Goal: Find specific page/section: Find specific page/section

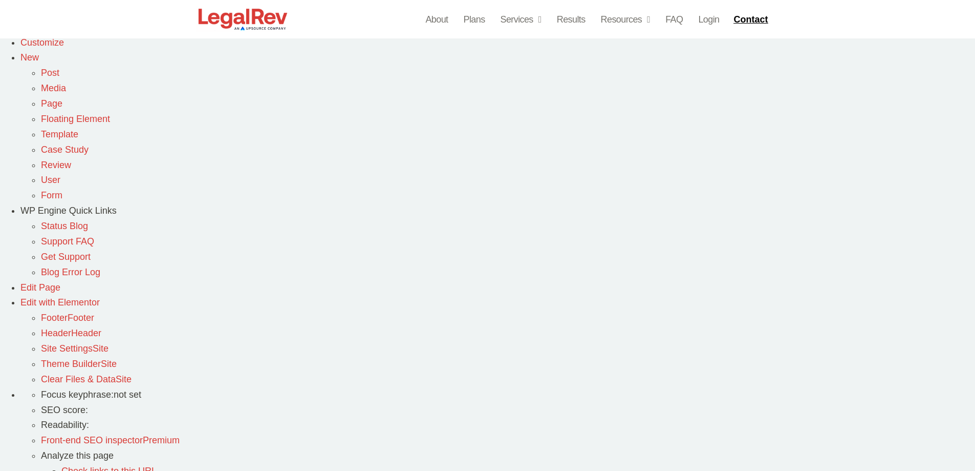
scroll to position [205, 0]
click at [100, 295] on span "Edit with Elementor" at bounding box center [59, 300] width 79 height 10
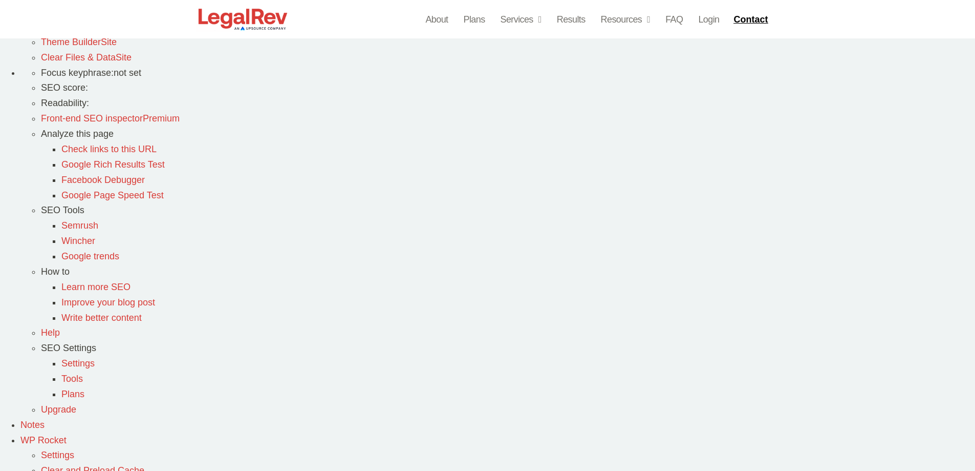
scroll to position [614, 0]
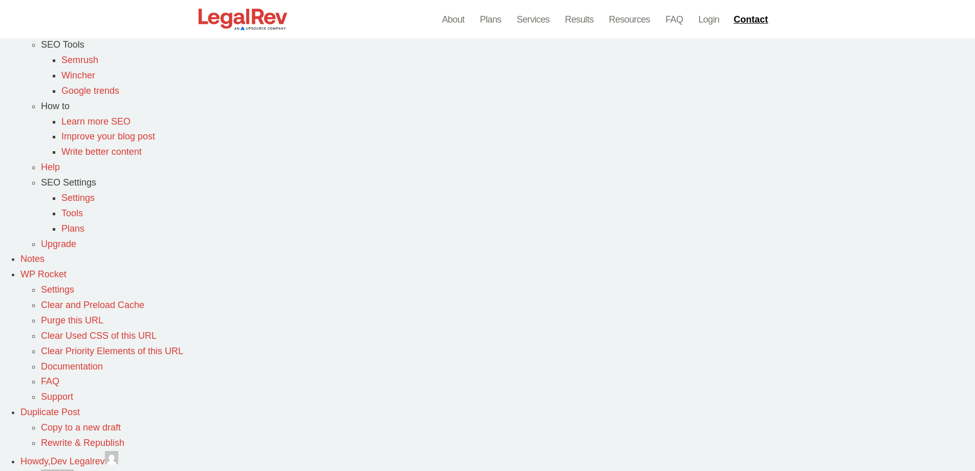
scroll to position [614, 0]
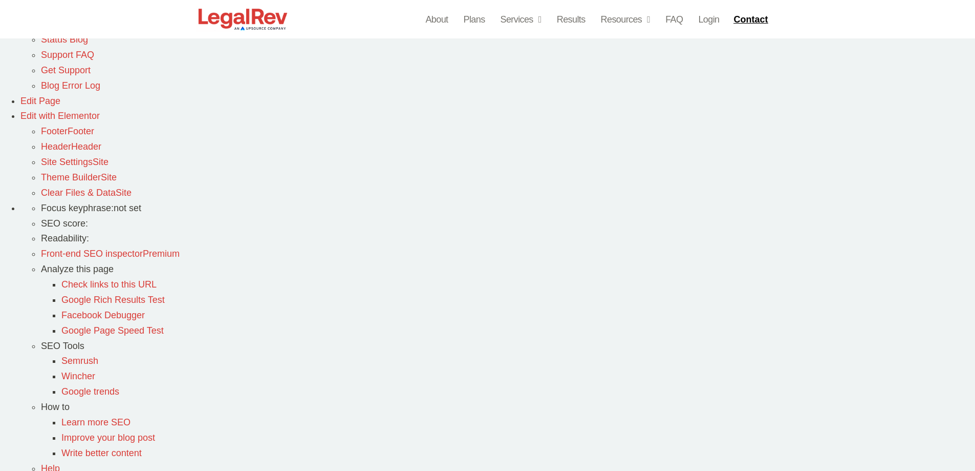
scroll to position [512, 0]
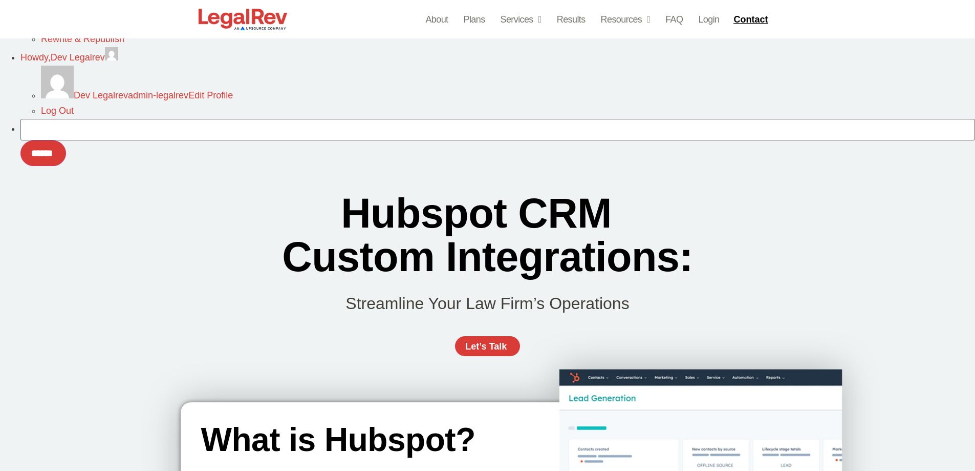
scroll to position [1075, 0]
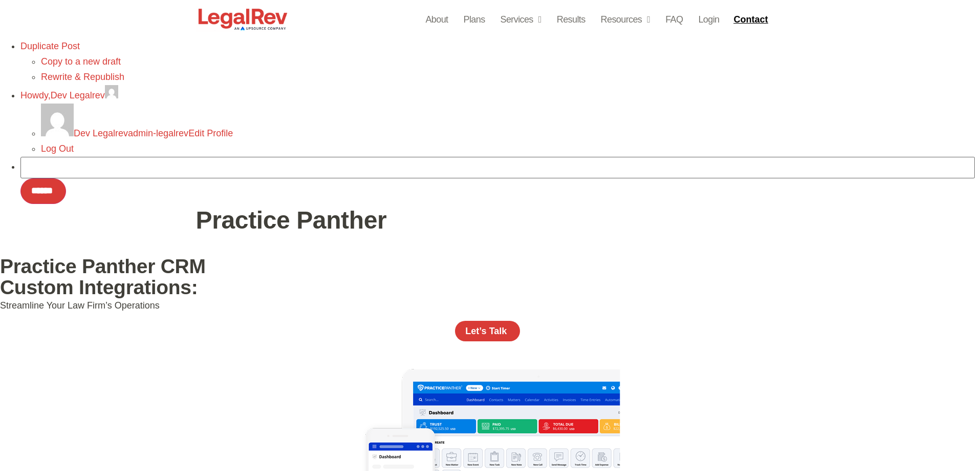
scroll to position [1024, 0]
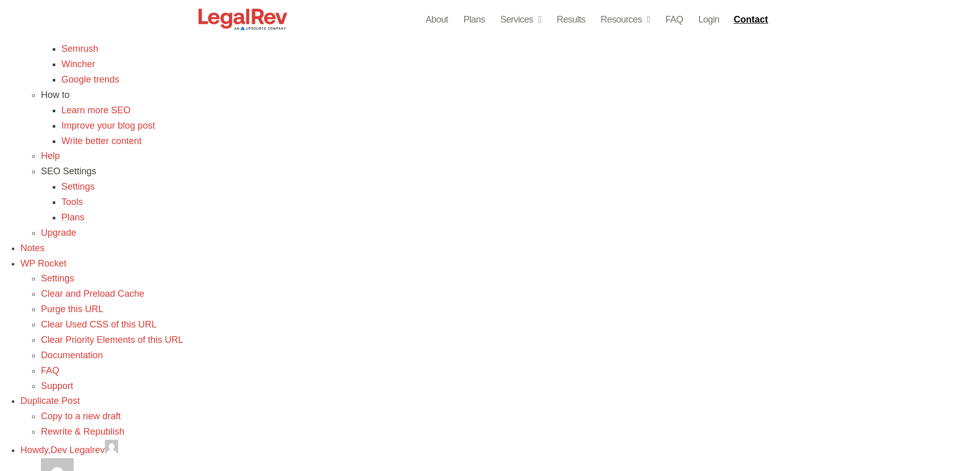
scroll to position [973, 0]
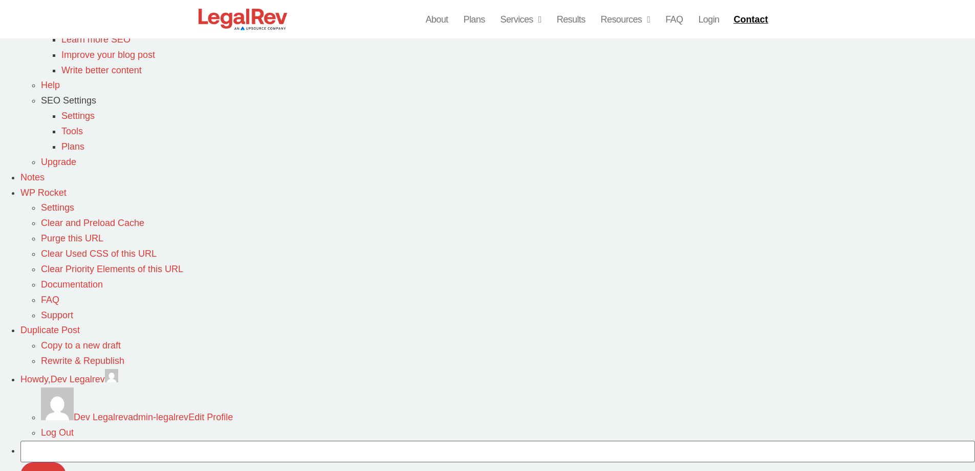
scroll to position [819, 0]
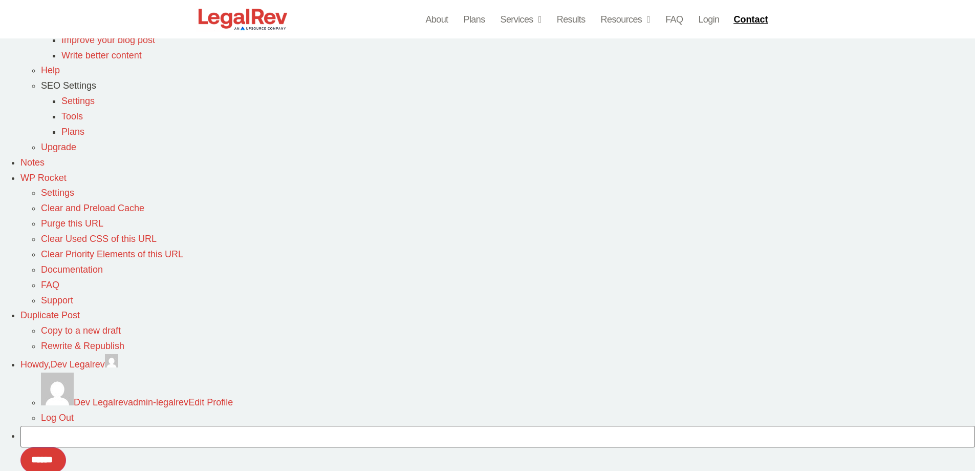
scroll to position [819, 0]
